Goal: Task Accomplishment & Management: Manage account settings

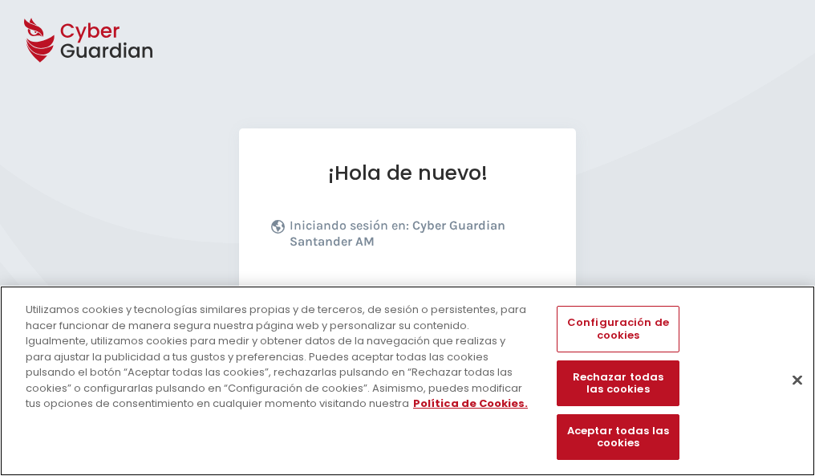
scroll to position [197, 0]
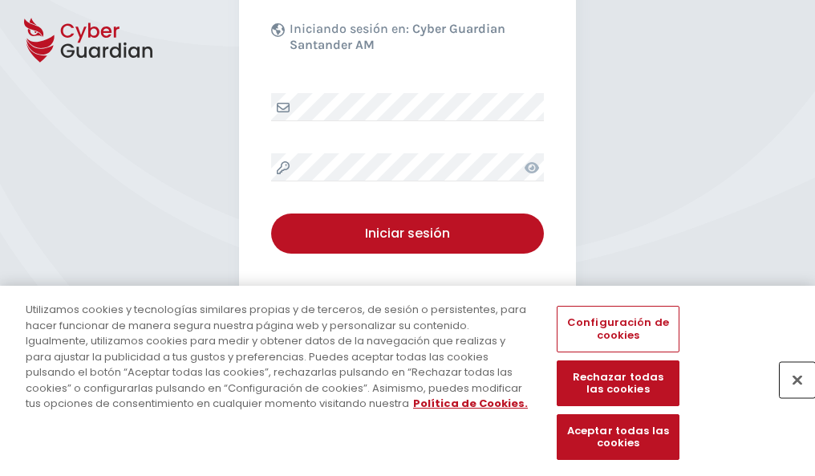
click at [790, 396] on button "Cerrar" at bounding box center [797, 379] width 35 height 35
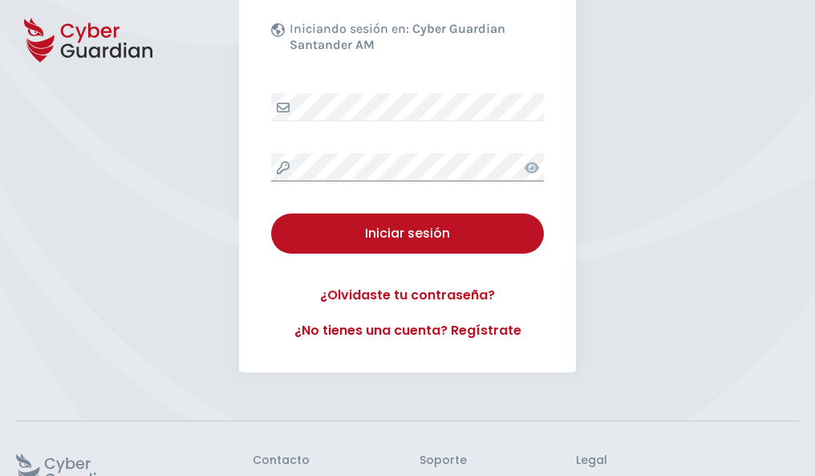
scroll to position [312, 0]
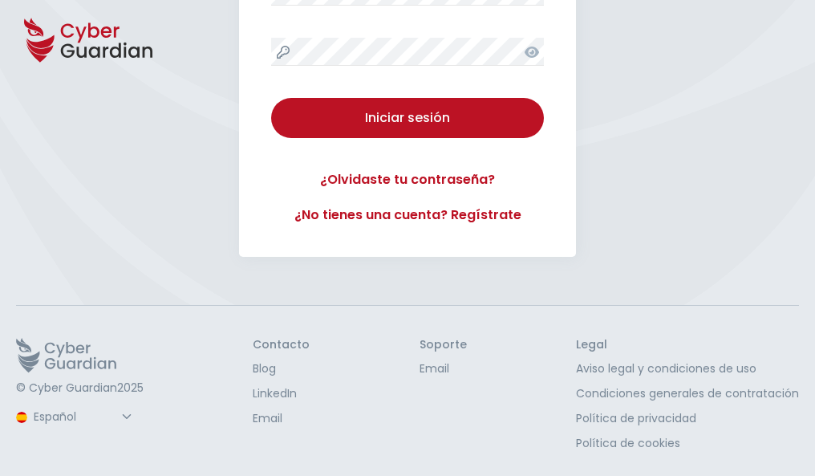
click at [271, 98] on button "Iniciar sesión" at bounding box center [407, 118] width 273 height 40
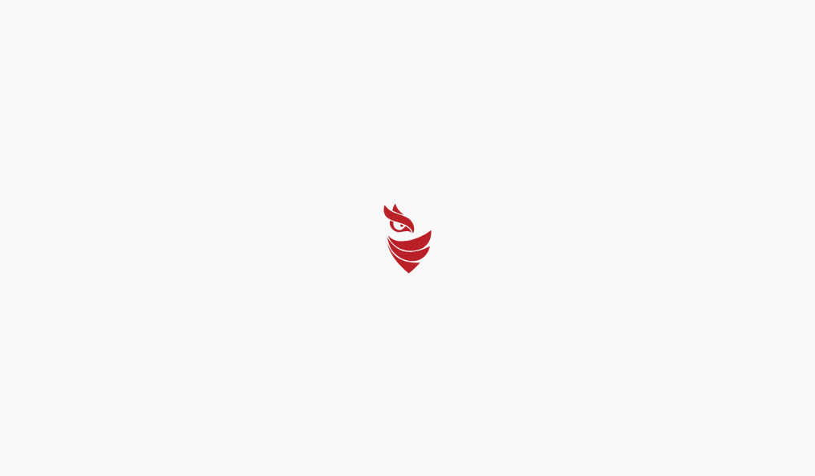
scroll to position [0, 0]
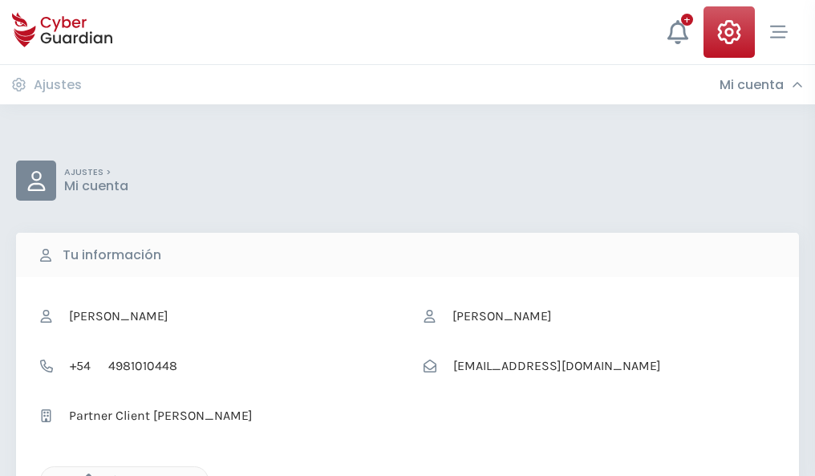
click at [84, 474] on icon "button" at bounding box center [85, 481] width 14 height 14
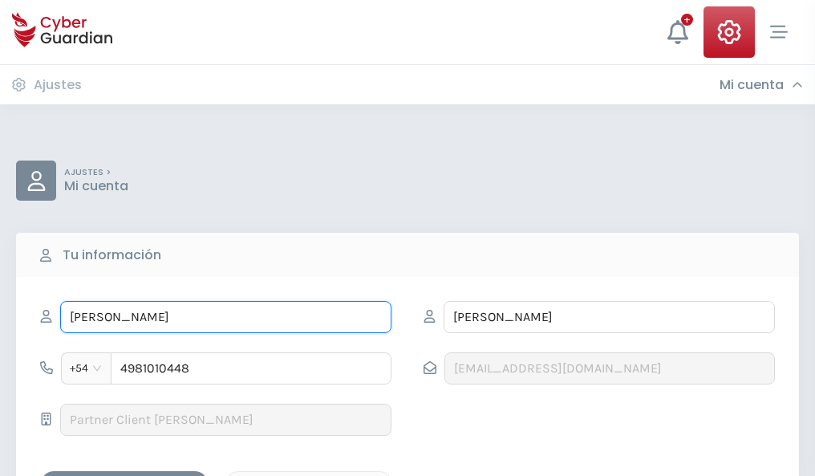
click at [226, 317] on input "GLORIA" at bounding box center [225, 317] width 331 height 32
type input "G"
type input "Zaira"
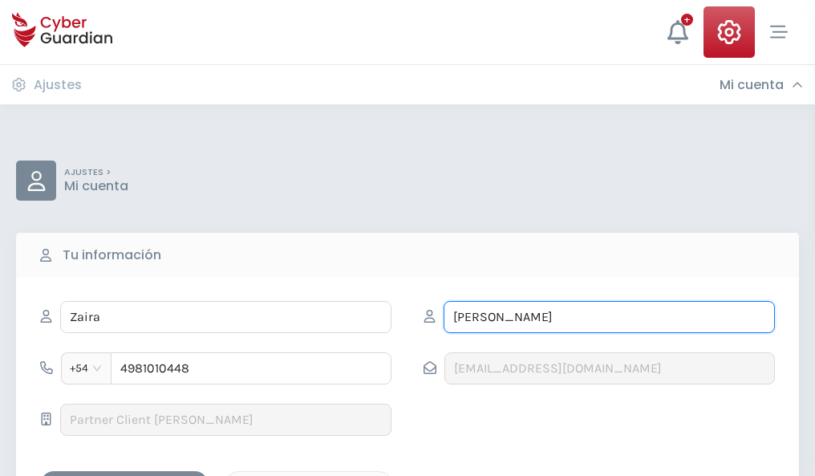
click at [609, 317] on input "OSORIO" at bounding box center [609, 317] width 331 height 32
type input "O"
type input "Valero"
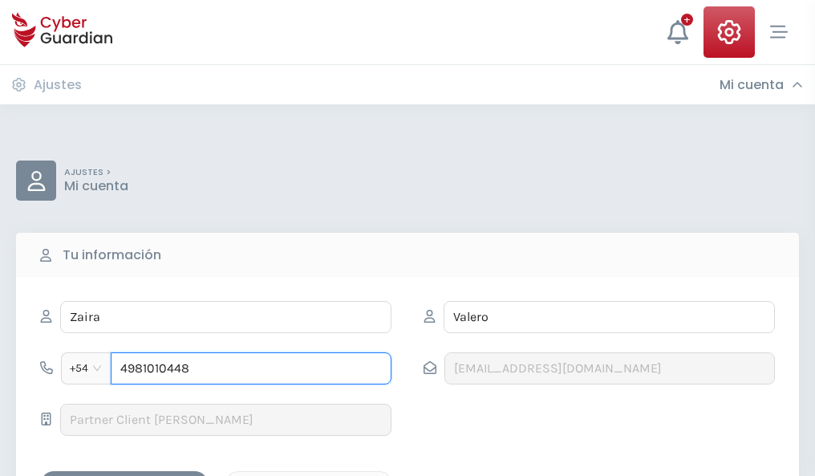
click at [251, 368] on input "4981010448" at bounding box center [251, 368] width 281 height 32
type input "4"
type input "4976777760"
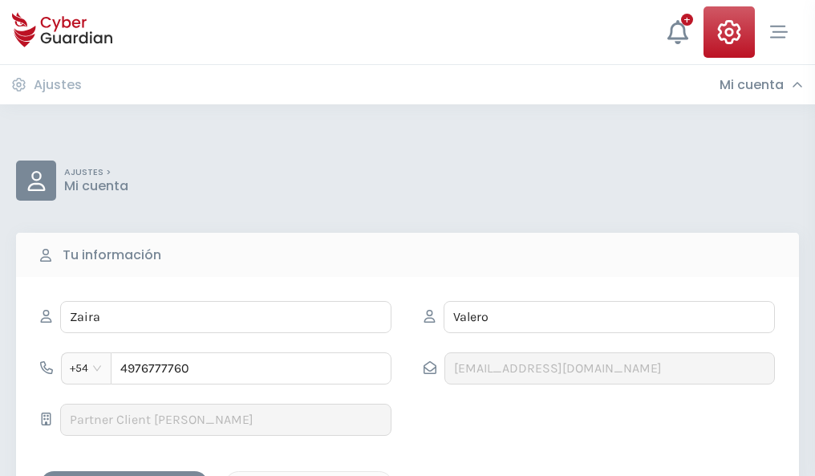
click at [124, 475] on div "Guardar cambios" at bounding box center [124, 485] width 144 height 20
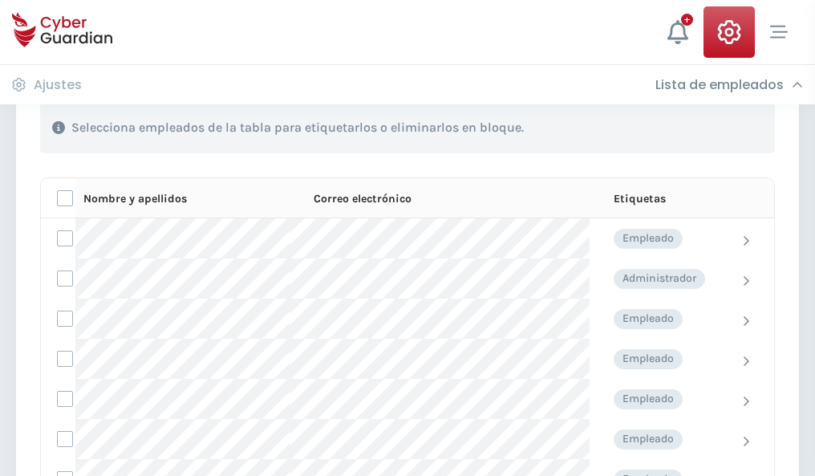
scroll to position [687, 0]
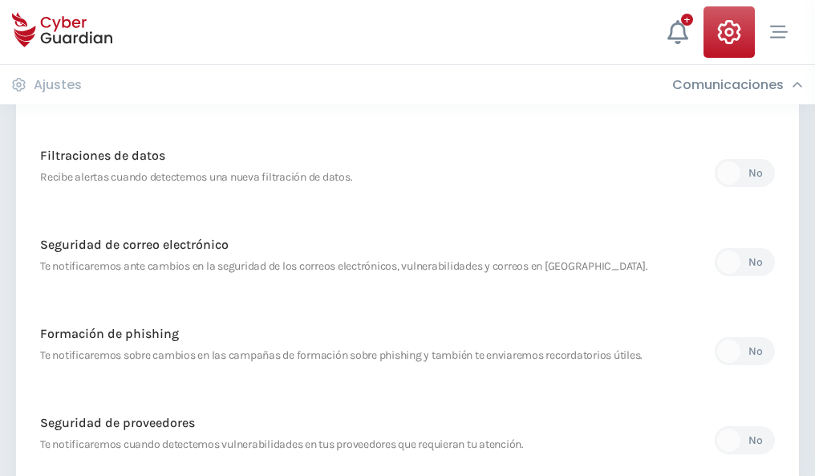
scroll to position [845, 0]
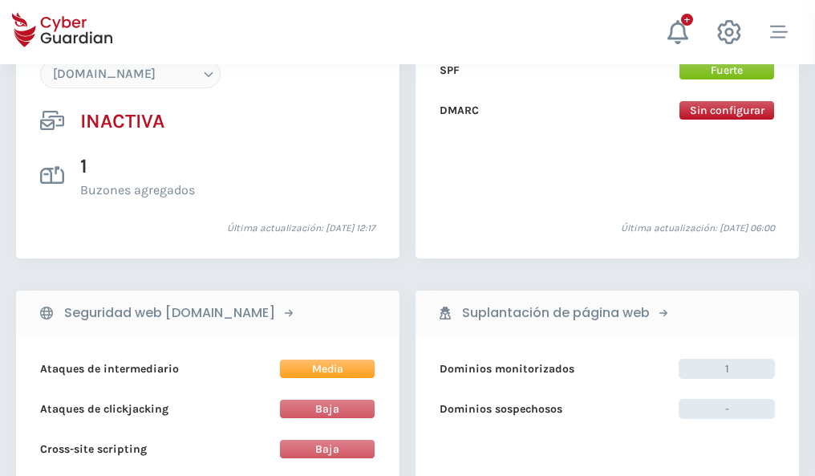
scroll to position [1510, 0]
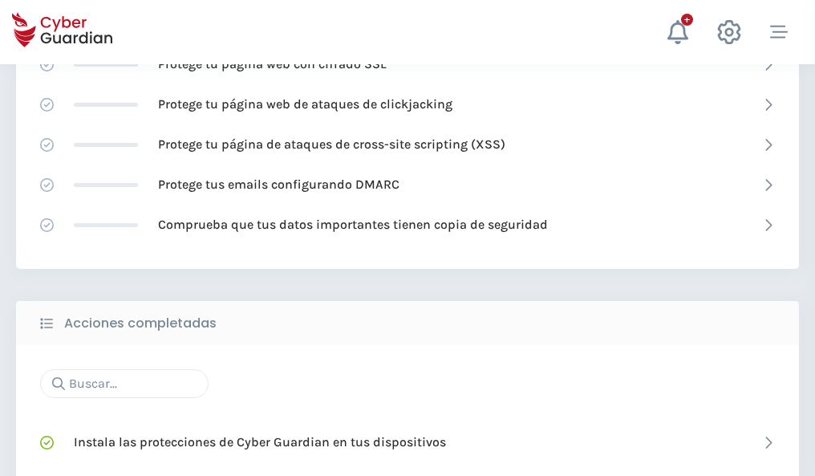
scroll to position [1069, 0]
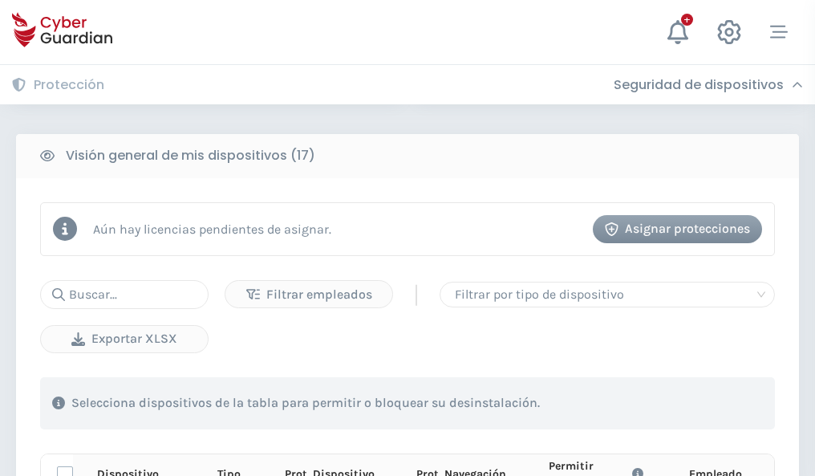
scroll to position [1418, 0]
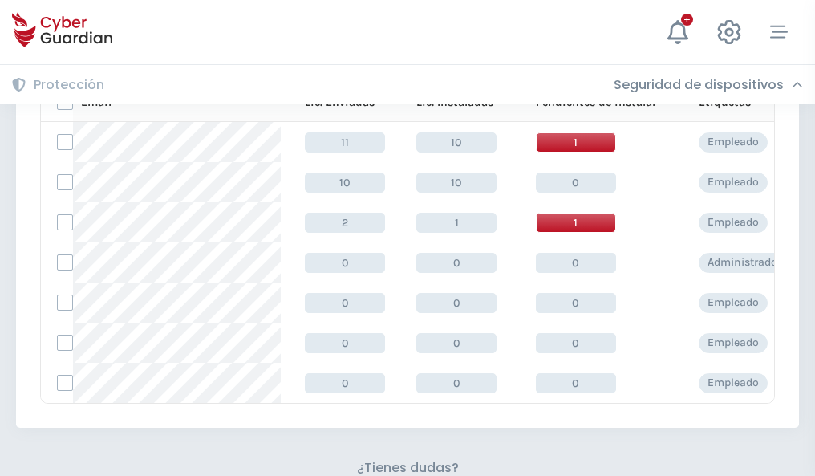
scroll to position [705, 0]
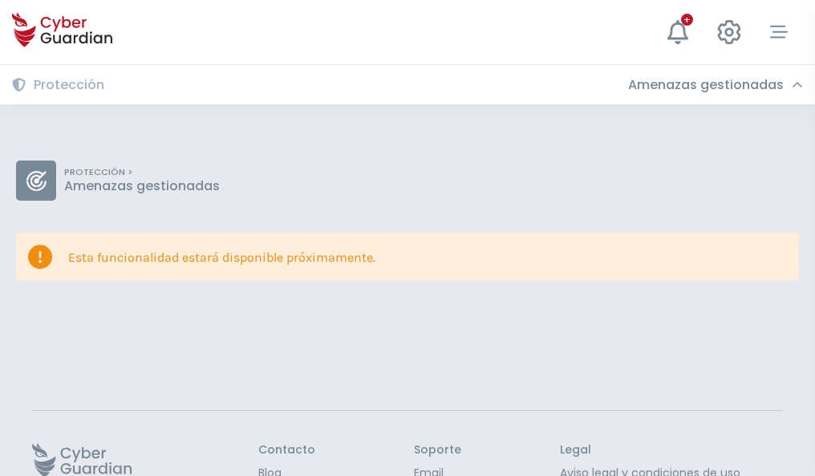
scroll to position [104, 0]
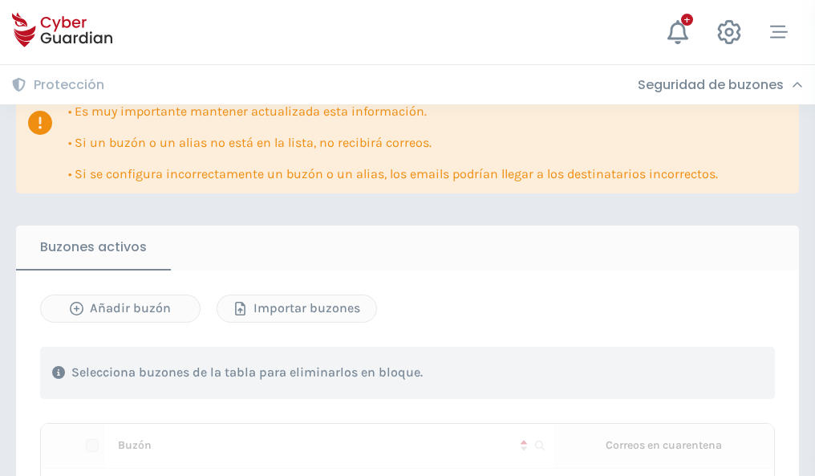
scroll to position [943, 0]
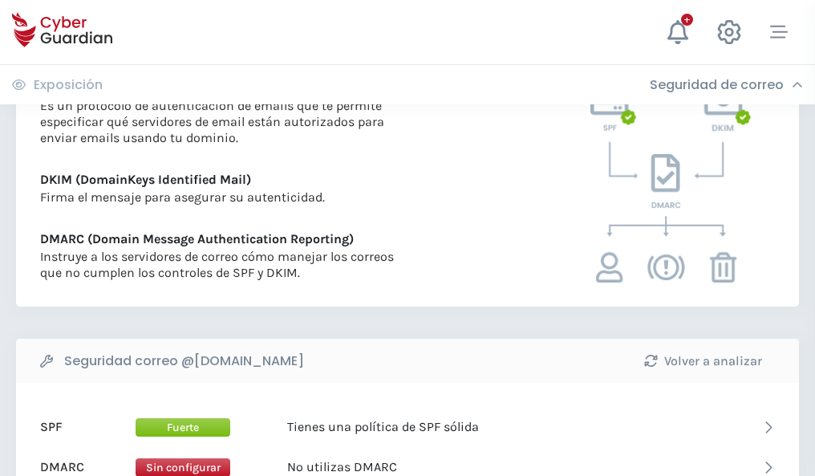
scroll to position [866, 0]
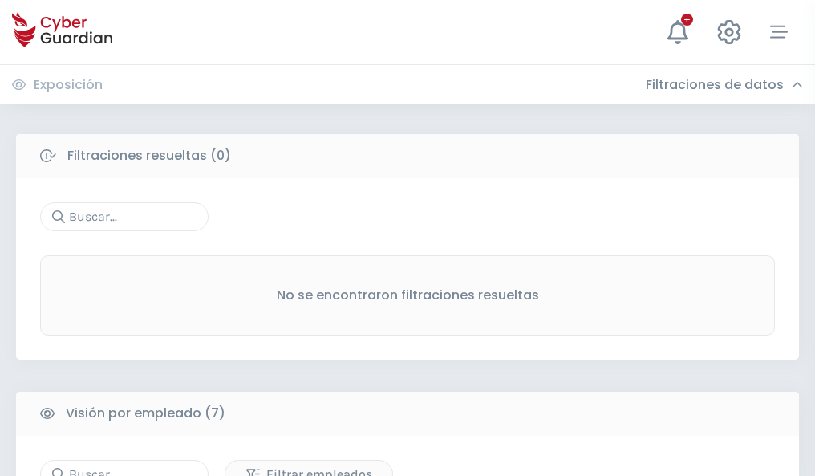
scroll to position [1327, 0]
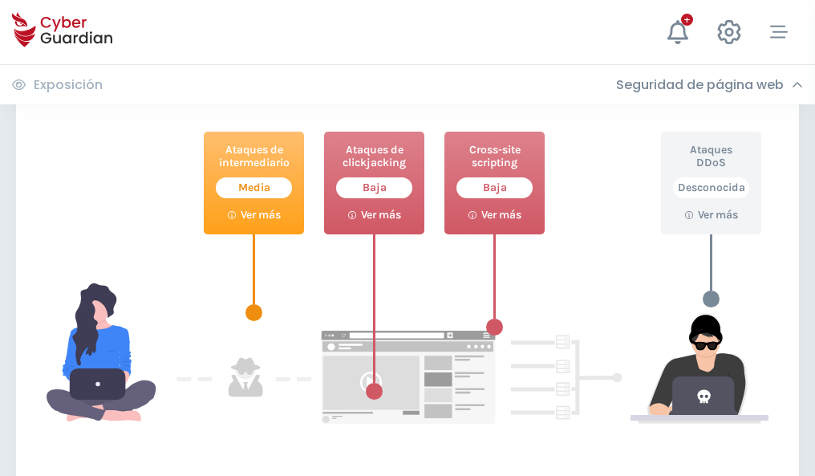
scroll to position [874, 0]
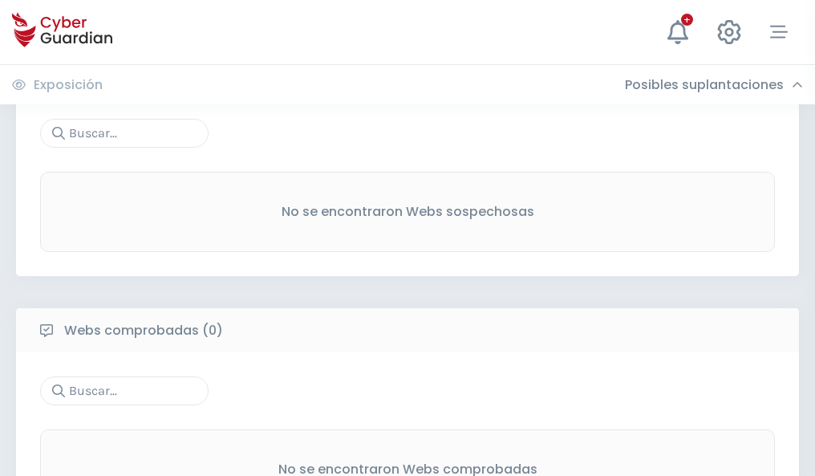
scroll to position [839, 0]
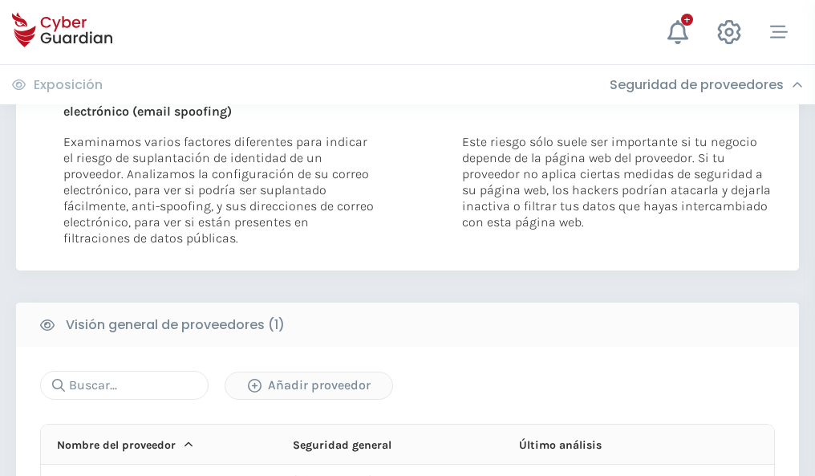
scroll to position [834, 0]
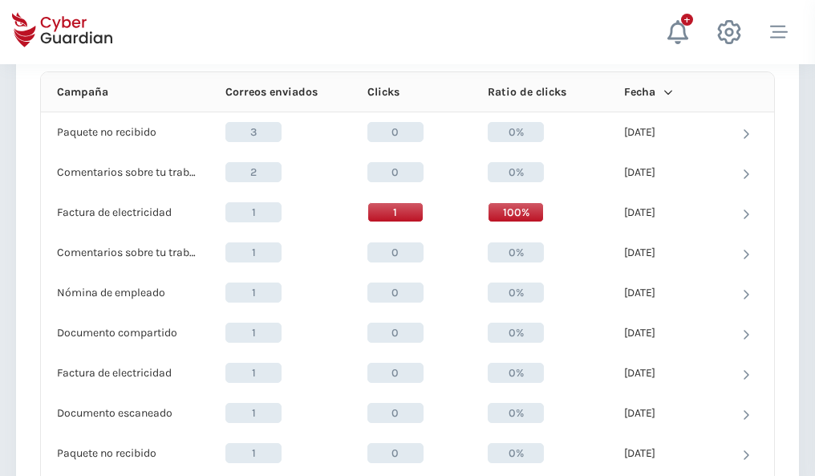
scroll to position [1439, 0]
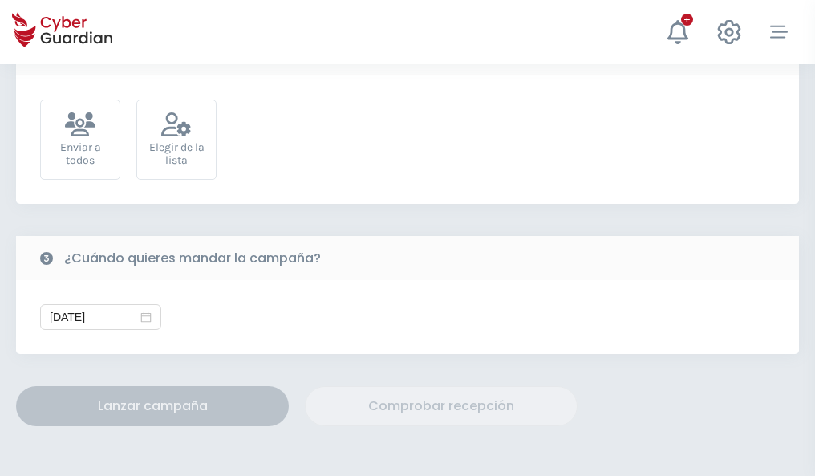
scroll to position [587, 0]
